Goal: Information Seeking & Learning: Compare options

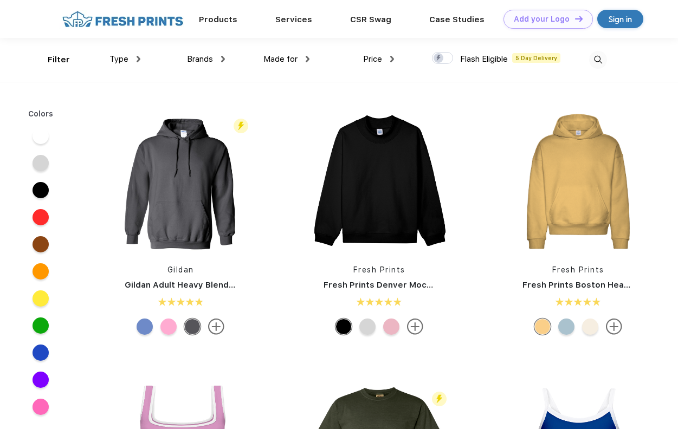
click at [199, 60] on span "Brands" at bounding box center [200, 59] width 26 height 10
click at [222, 58] on img at bounding box center [223, 59] width 4 height 6
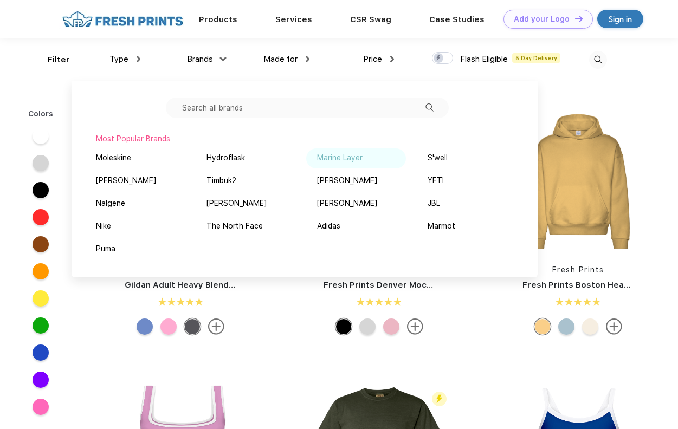
click at [325, 158] on div "Marine Layer" at bounding box center [339, 157] width 45 height 11
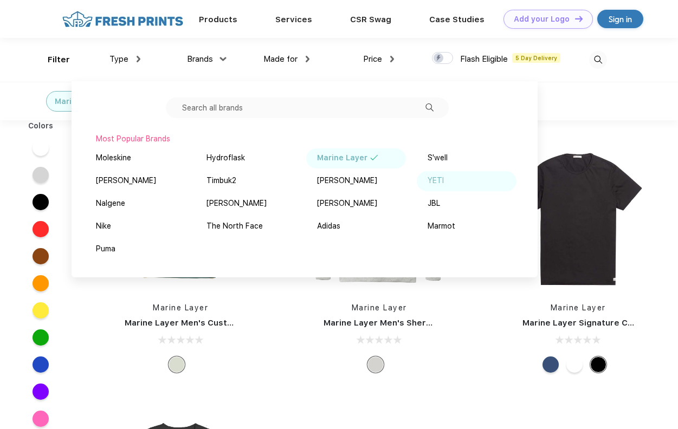
click at [443, 176] on div "YETI" at bounding box center [435, 180] width 16 height 11
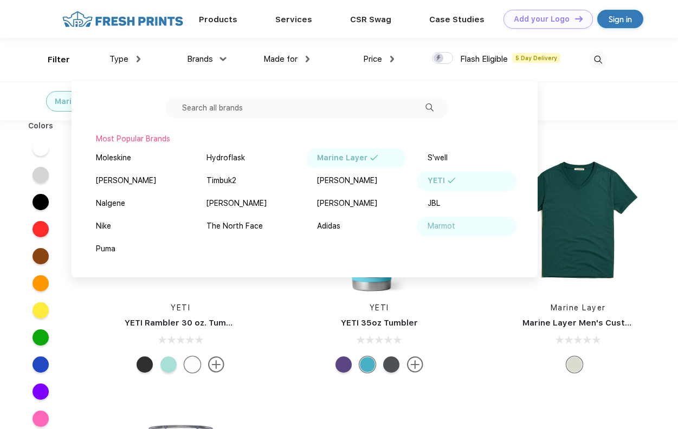
click at [447, 225] on div "Marmot" at bounding box center [441, 225] width 28 height 11
click at [435, 180] on div "YETI" at bounding box center [435, 180] width 17 height 11
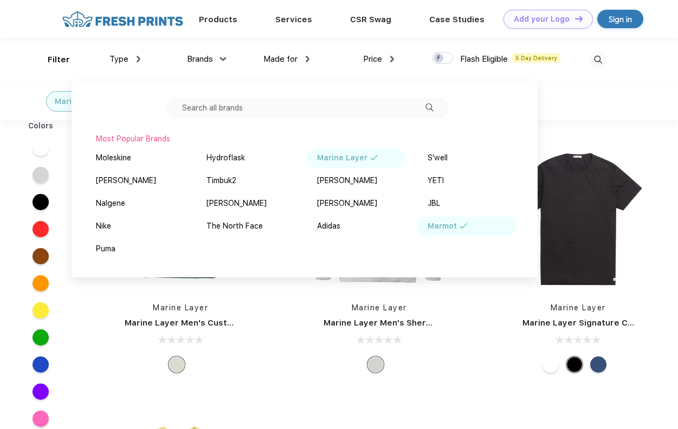
click at [347, 158] on div "Marine Layer" at bounding box center [342, 157] width 50 height 11
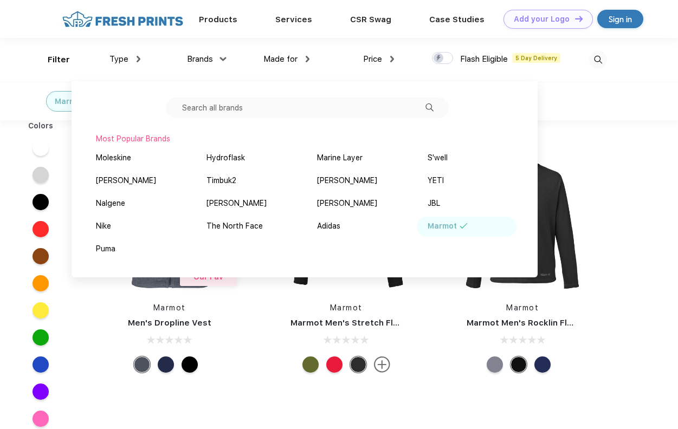
click at [633, 147] on div "Colors Our Fav Marmot Men's Dropline Vest Marmot Marmot Men's Stretch Fleece Ja…" at bounding box center [339, 337] width 678 height 434
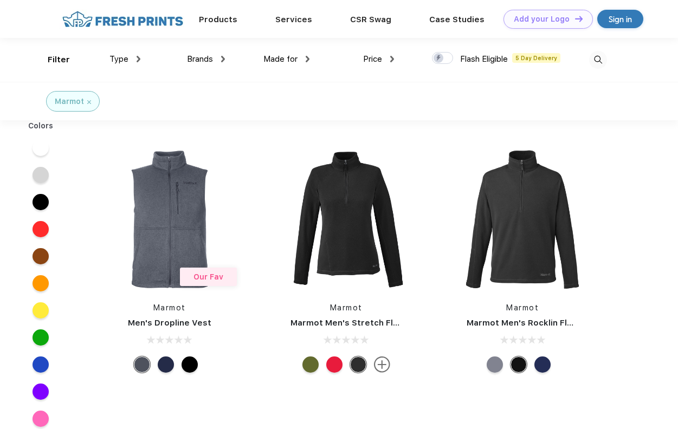
click at [199, 61] on span "Brands" at bounding box center [200, 59] width 26 height 10
click at [214, 56] on div "Brands" at bounding box center [206, 59] width 38 height 12
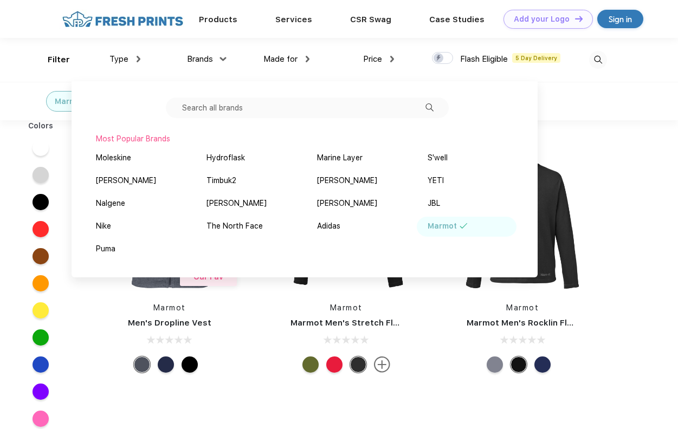
click at [443, 225] on div "Marmot" at bounding box center [441, 225] width 29 height 11
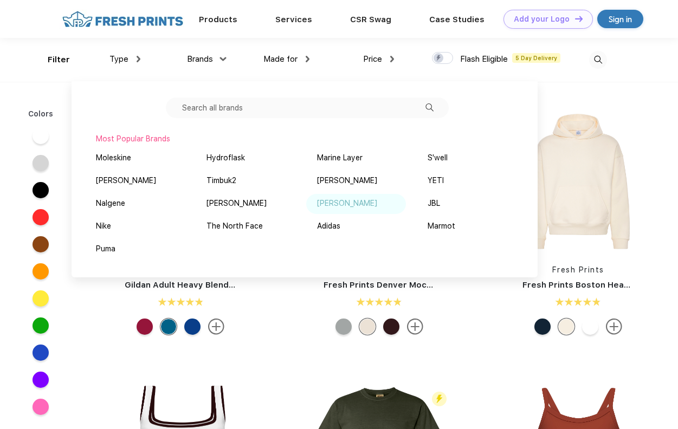
click at [317, 203] on div "[PERSON_NAME]" at bounding box center [347, 203] width 60 height 11
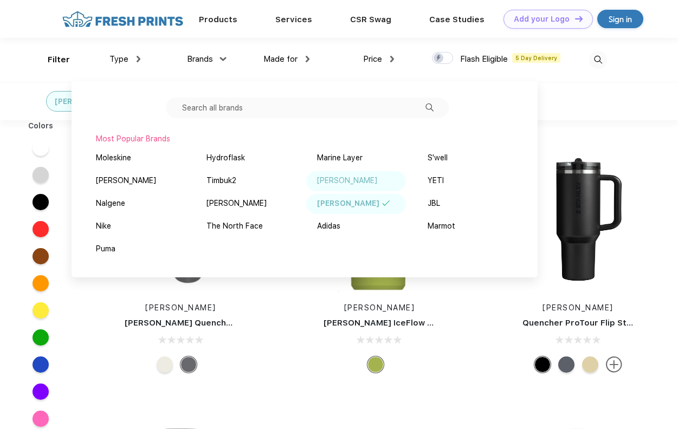
click at [348, 179] on div "[PERSON_NAME]" at bounding box center [347, 180] width 60 height 11
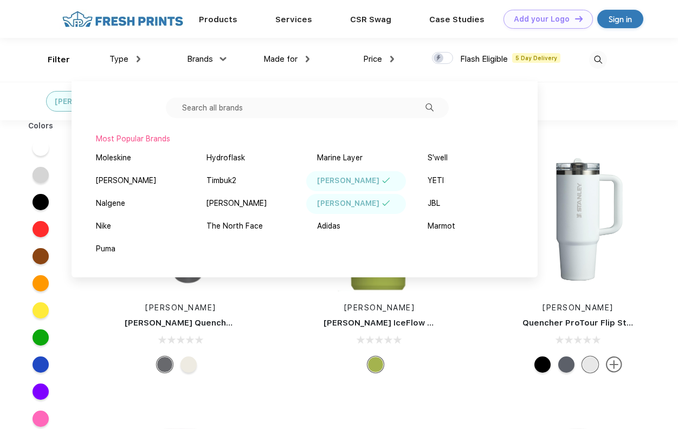
click at [342, 199] on div "[PERSON_NAME]" at bounding box center [348, 203] width 62 height 11
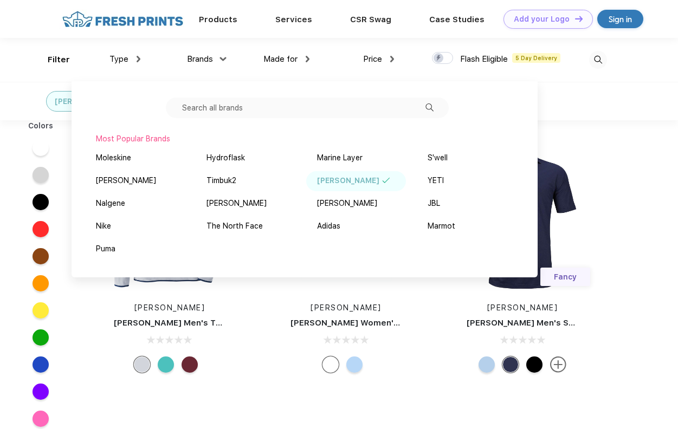
click at [334, 180] on div "[PERSON_NAME]" at bounding box center [348, 180] width 62 height 11
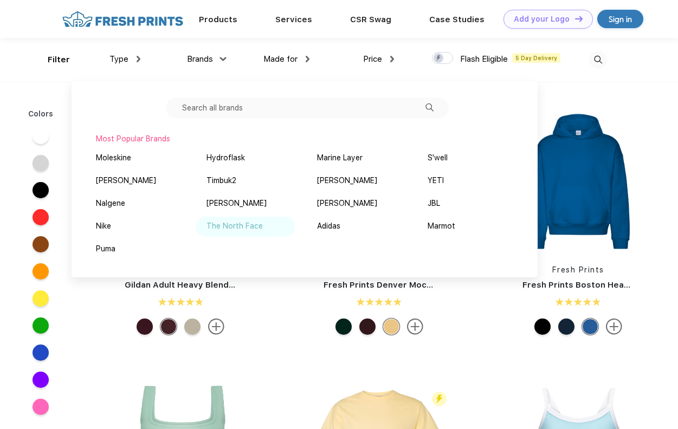
click at [233, 223] on div "The North Face" at bounding box center [234, 225] width 56 height 11
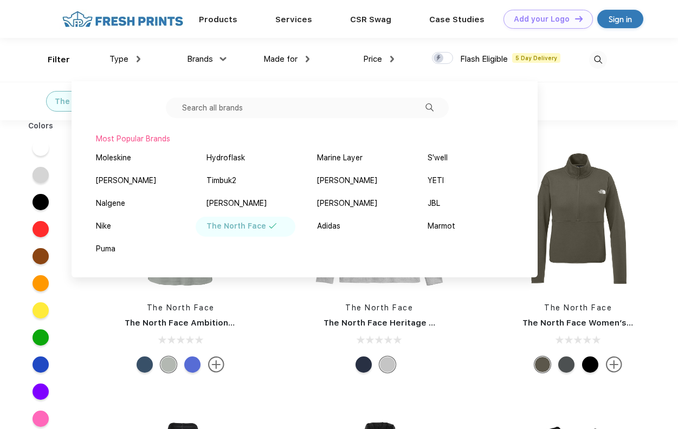
click at [262, 103] on input "text" at bounding box center [307, 107] width 283 height 21
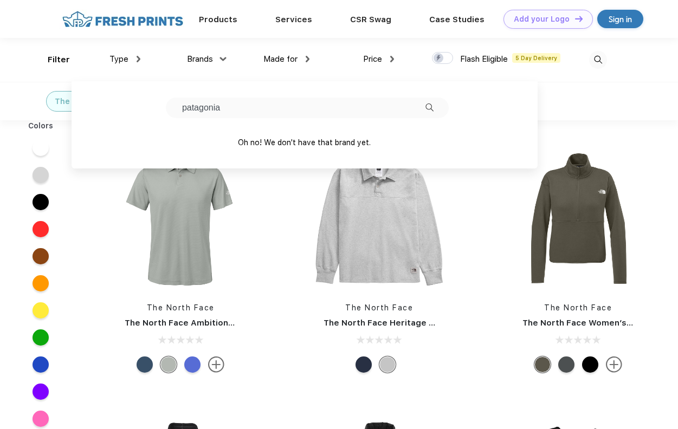
type input "patagonia"
drag, startPoint x: 358, startPoint y: 108, endPoint x: 227, endPoint y: 95, distance: 131.2
click at [227, 95] on div "patagonia Oh no! We don't have that brand yet." at bounding box center [304, 124] width 466 height 87
click at [232, 17] on link "Products" at bounding box center [218, 19] width 38 height 10
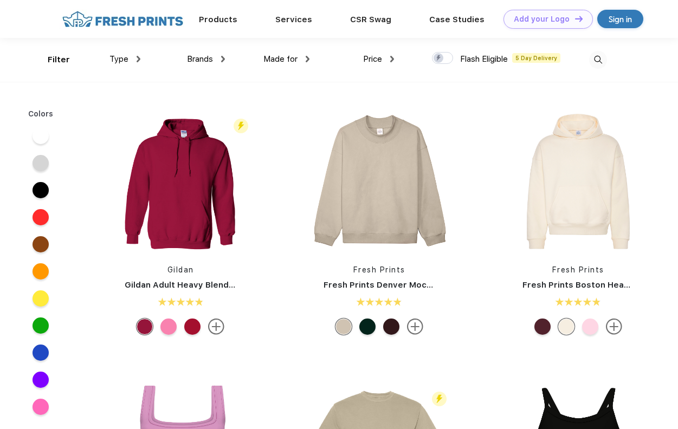
scroll to position [1, 0]
click at [274, 60] on span "Made for" at bounding box center [280, 59] width 34 height 10
click at [273, 60] on span "Made for" at bounding box center [280, 59] width 34 height 10
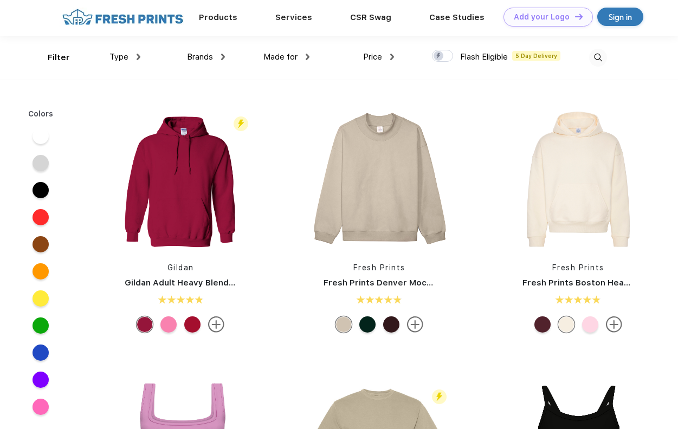
click at [306, 56] on img at bounding box center [307, 57] width 4 height 6
click at [134, 55] on div "Type" at bounding box center [124, 57] width 31 height 12
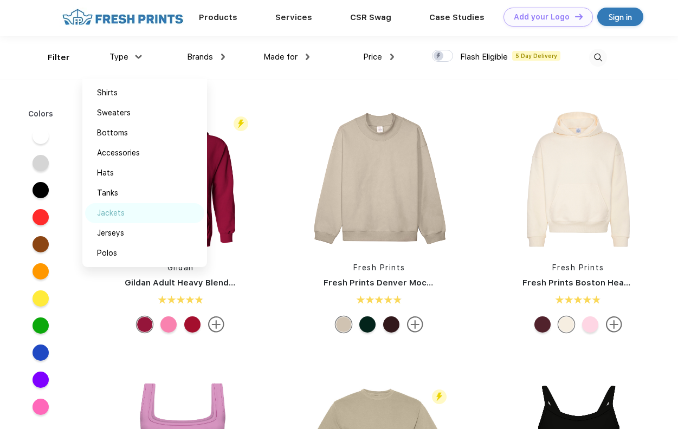
click at [113, 214] on div "Jackets" at bounding box center [111, 212] width 28 height 11
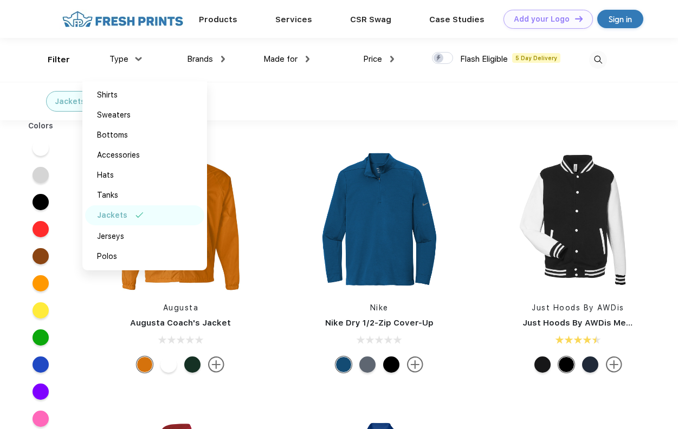
click at [135, 54] on div "Type" at bounding box center [124, 59] width 31 height 12
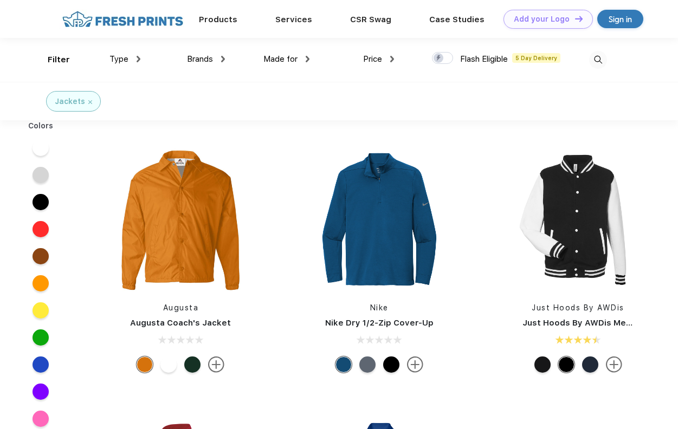
click at [42, 201] on div at bounding box center [40, 202] width 16 height 16
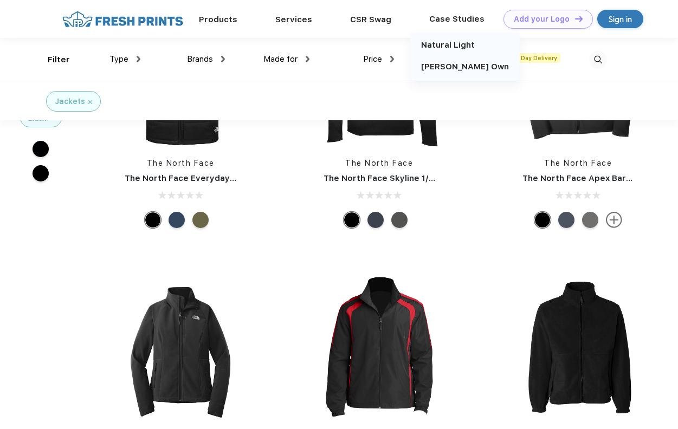
scroll to position [2207, 0]
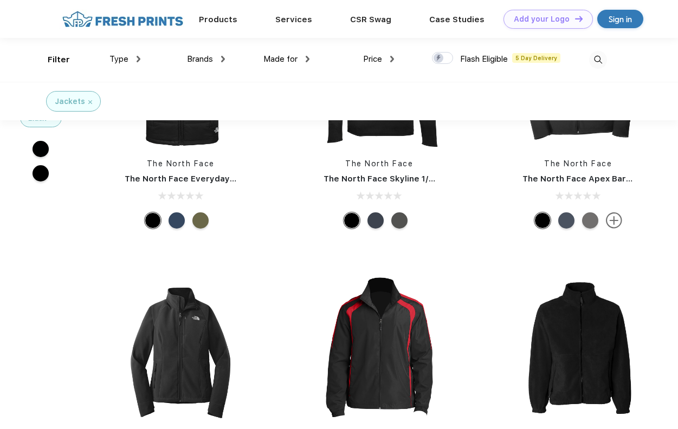
click at [216, 60] on div "Brands" at bounding box center [206, 59] width 38 height 12
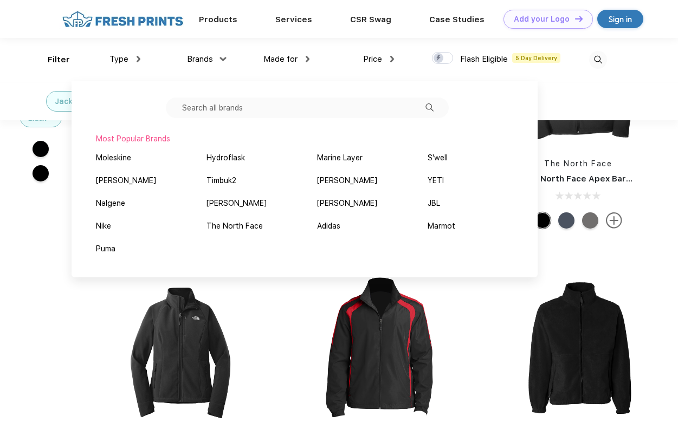
click at [251, 106] on input "text" at bounding box center [307, 107] width 283 height 21
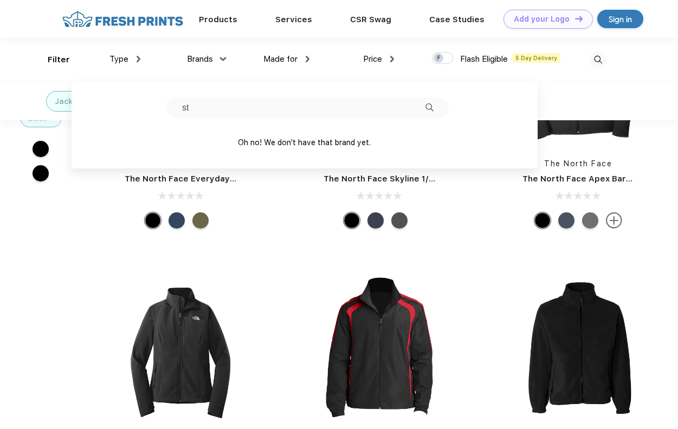
type input "s"
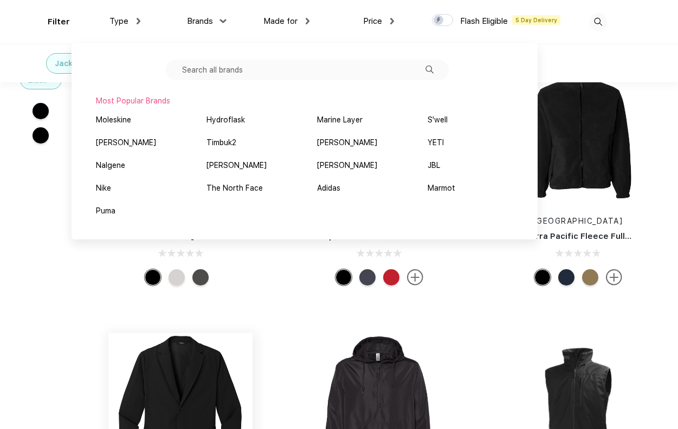
scroll to position [2461, 0]
